Goal: Transaction & Acquisition: Purchase product/service

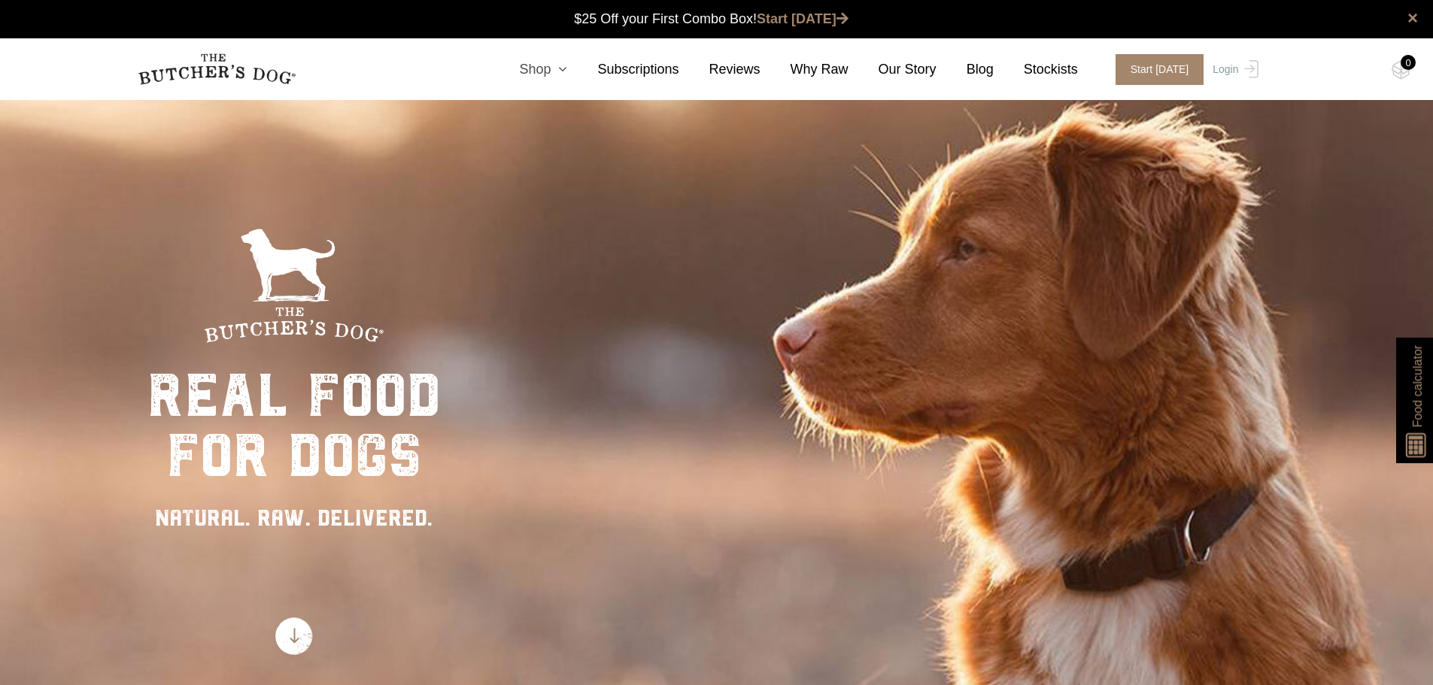
click at [567, 74] on icon at bounding box center [558, 69] width 17 height 14
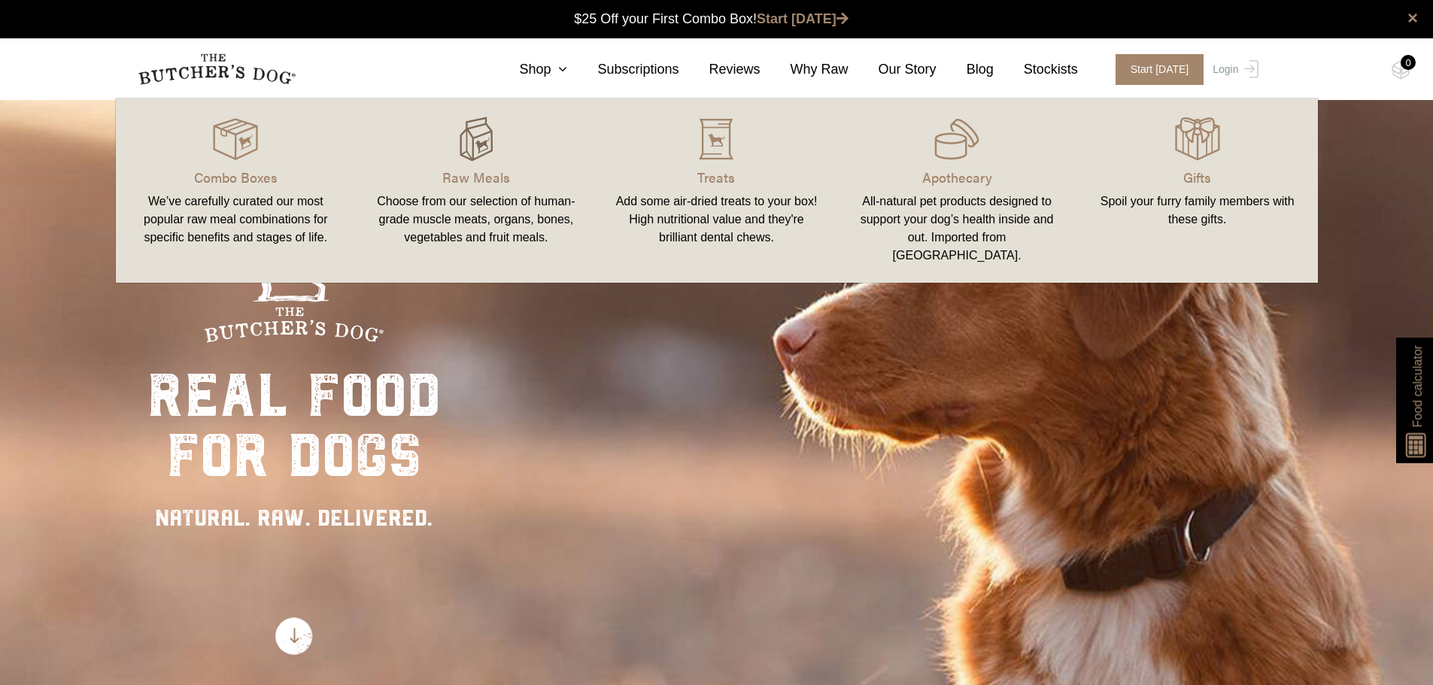
click at [475, 132] on img at bounding box center [475, 139] width 45 height 45
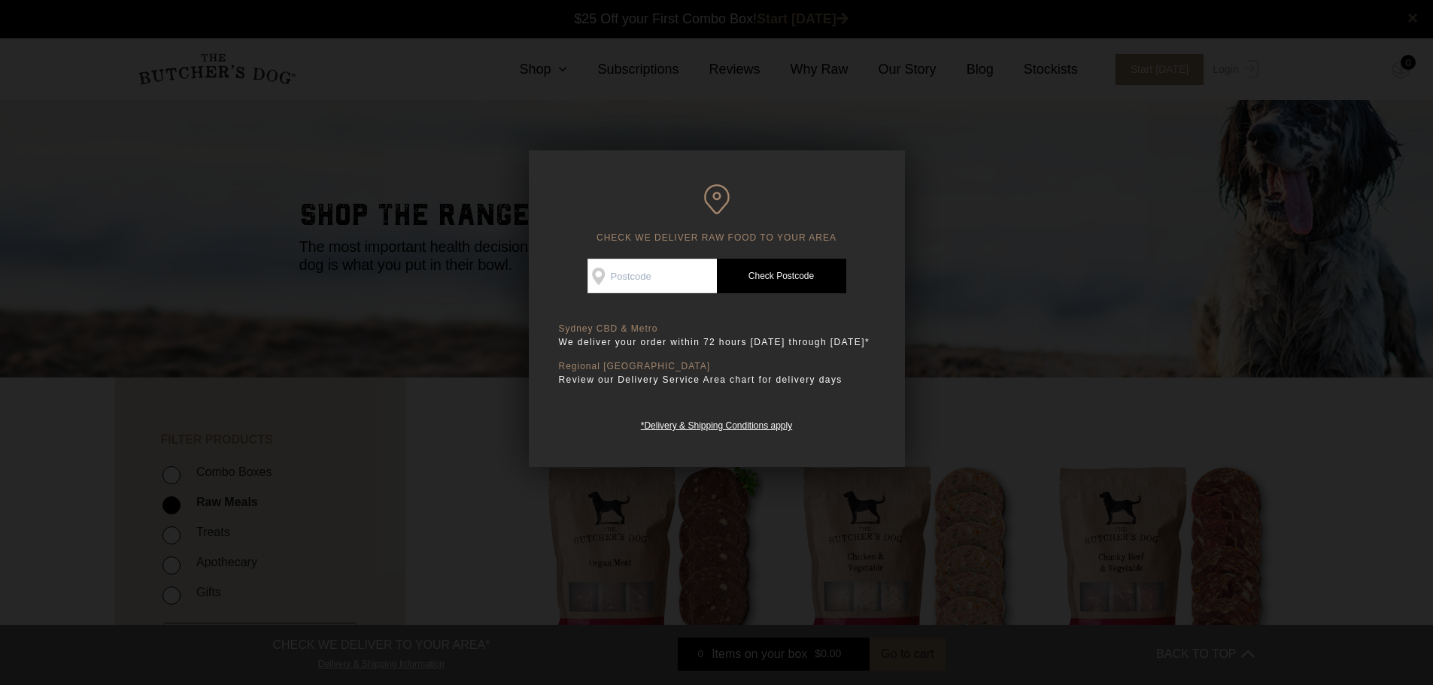
click at [690, 271] on input "Check Availability At" at bounding box center [651, 276] width 129 height 35
type input "3046"
click at [759, 266] on link "Check Postcode" at bounding box center [781, 276] width 129 height 35
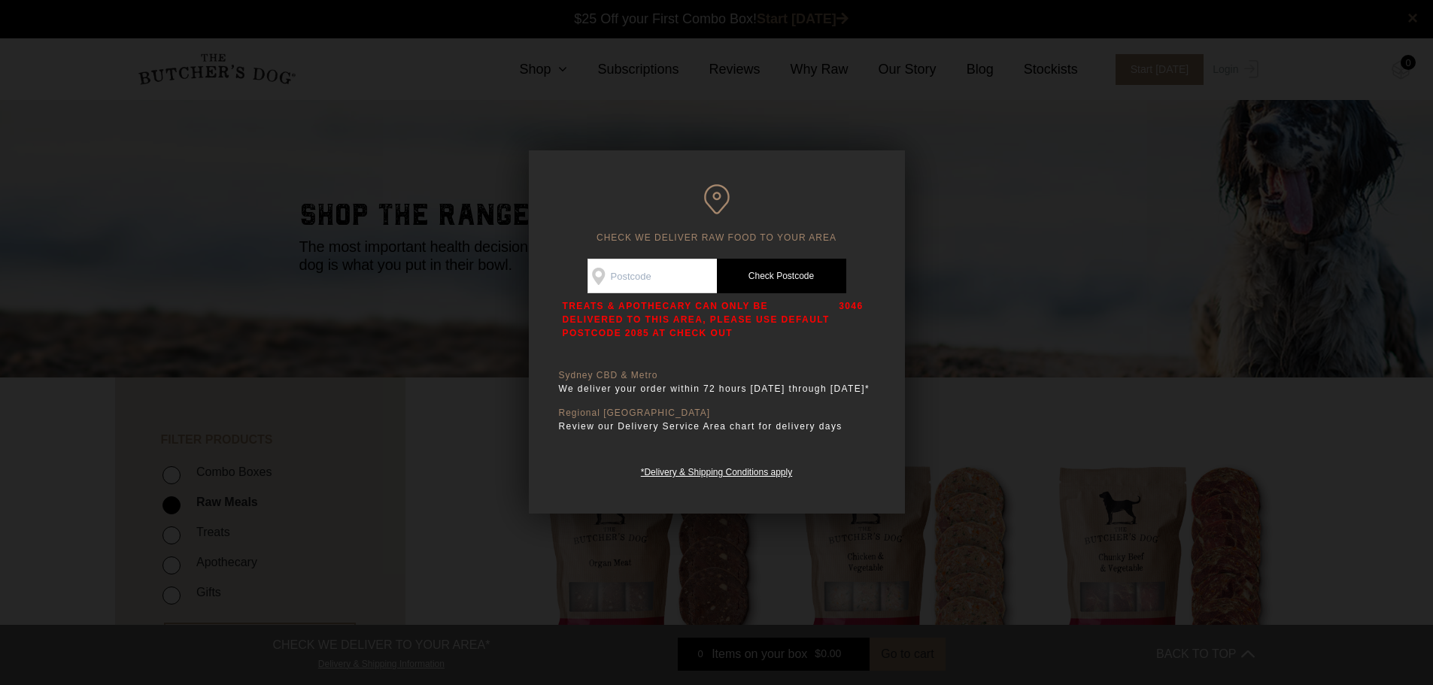
click at [1030, 423] on div at bounding box center [716, 342] width 1433 height 685
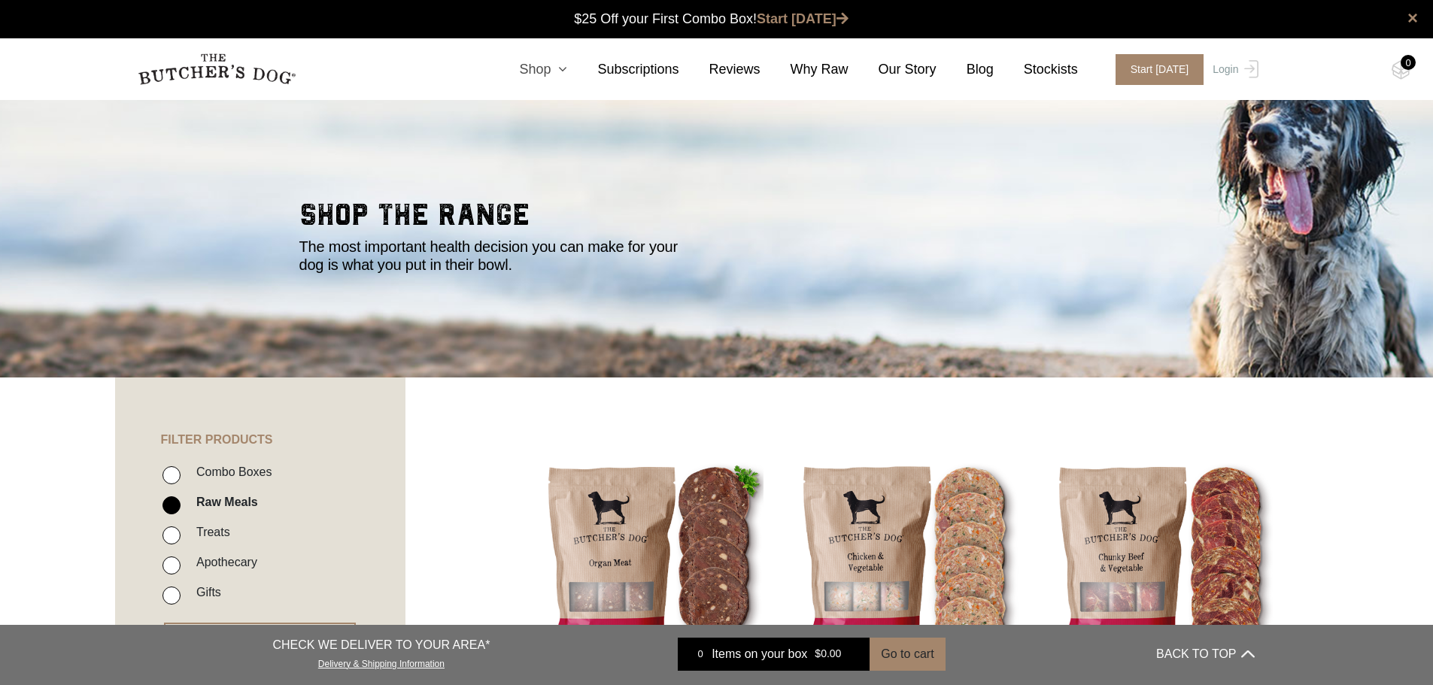
click at [567, 71] on icon at bounding box center [558, 69] width 17 height 14
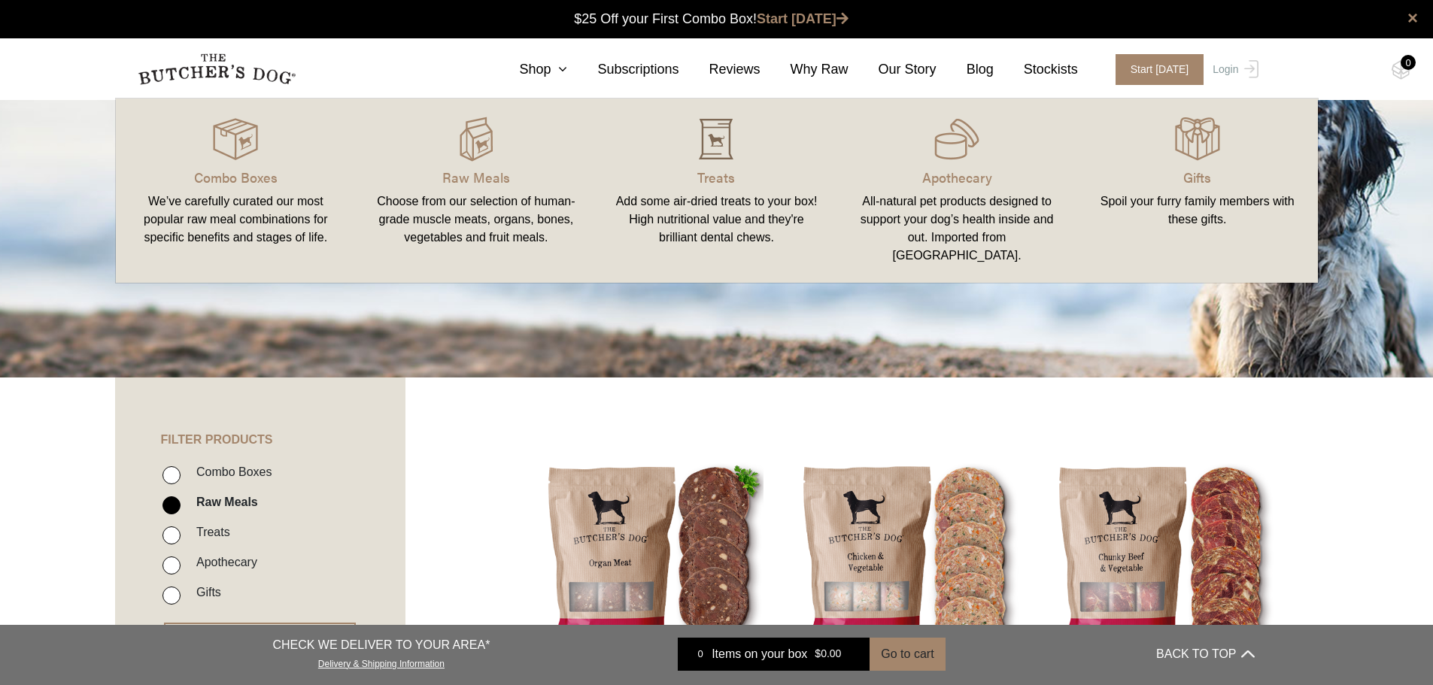
click at [689, 155] on div at bounding box center [716, 139] width 205 height 45
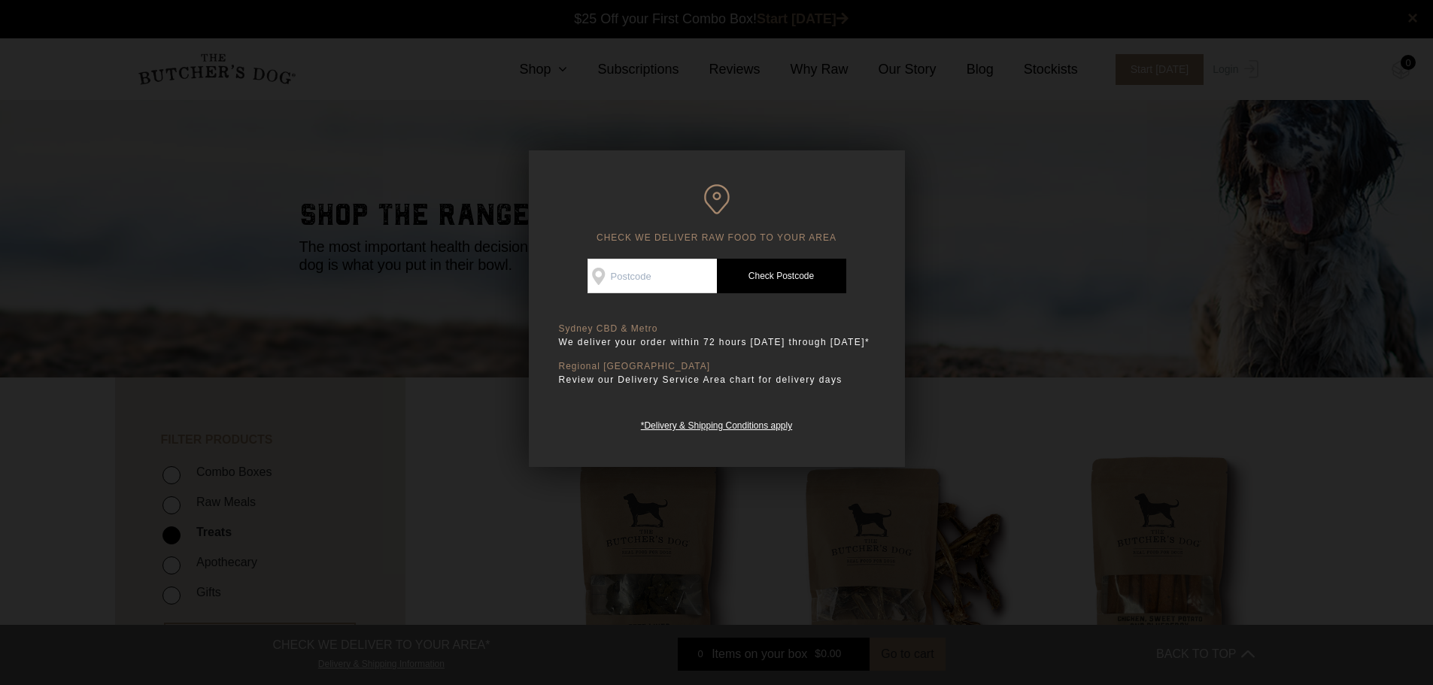
click at [644, 265] on input "Check Availability At" at bounding box center [651, 276] width 129 height 35
type input "3046"
click at [774, 284] on link "Check Postcode" at bounding box center [781, 276] width 129 height 35
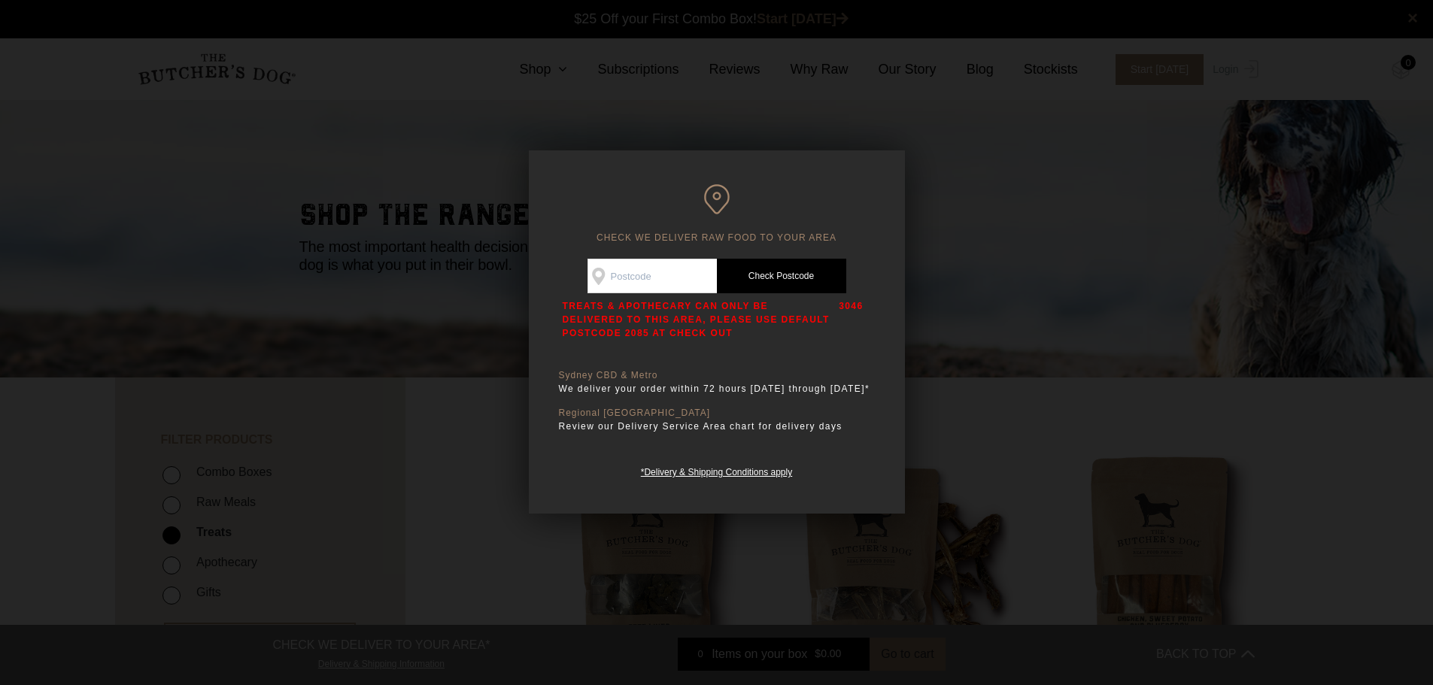
click at [635, 271] on input "Check Availability At" at bounding box center [651, 276] width 129 height 35
type input "2085"
click at [819, 302] on p "TREATS & APOTHECARY CAN ONLY BE DELIVERED TO THIS AREA, PLEASE USE DEFAULT POST…" at bounding box center [697, 319] width 269 height 41
click at [803, 261] on link "Check Postcode" at bounding box center [781, 276] width 129 height 35
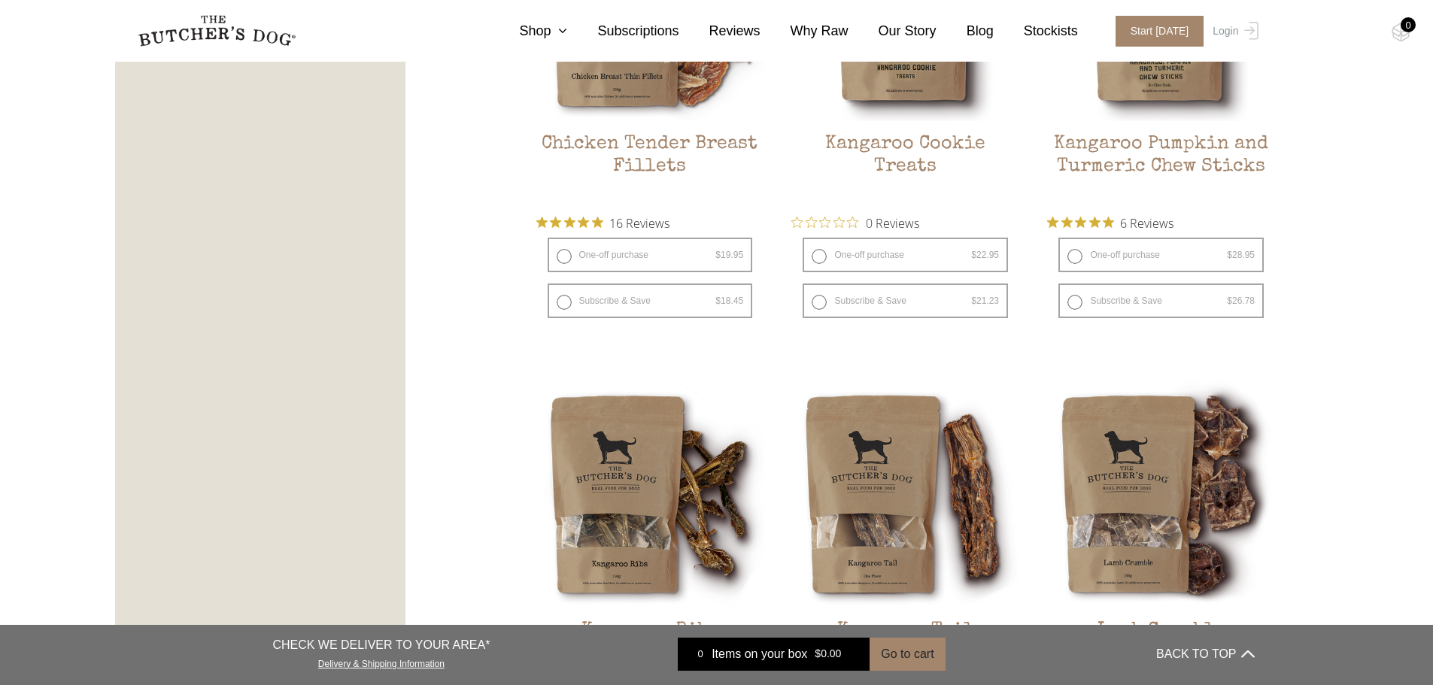
scroll to position [1278, 0]
